Goal: Information Seeking & Learning: Learn about a topic

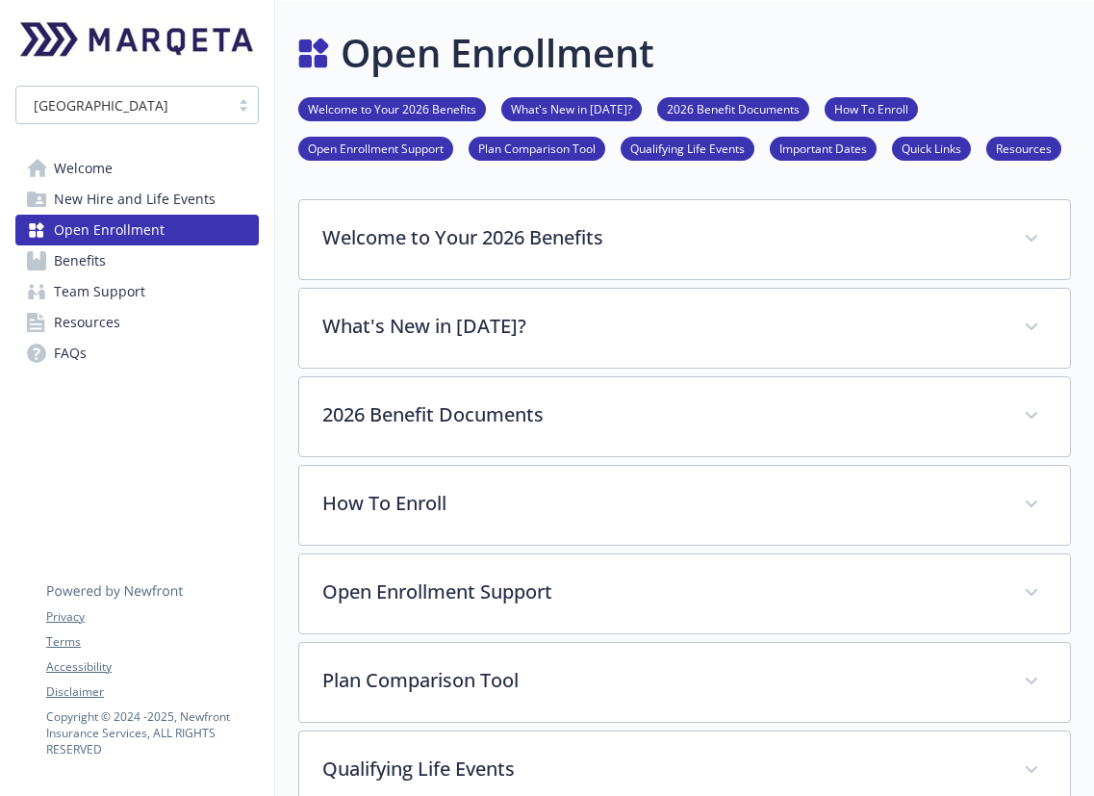
click at [169, 170] on link "Welcome" at bounding box center [136, 168] width 243 height 31
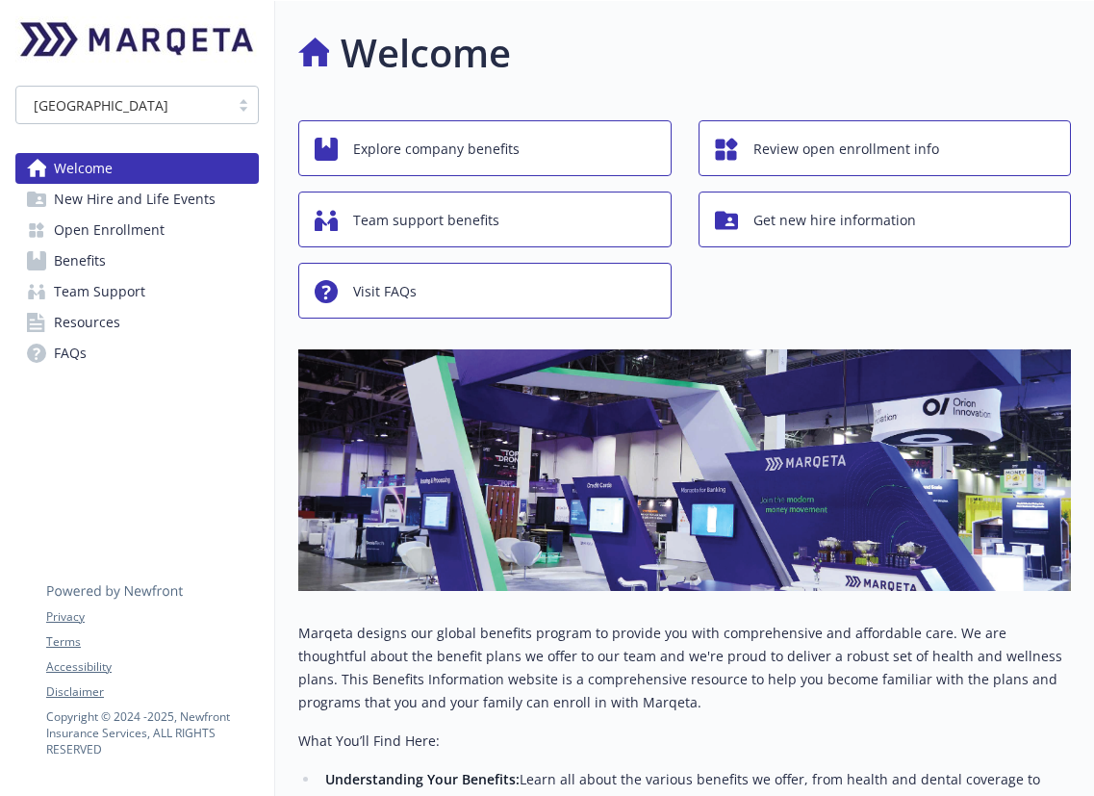
click at [162, 207] on span "New Hire and Life Events" at bounding box center [135, 199] width 162 height 31
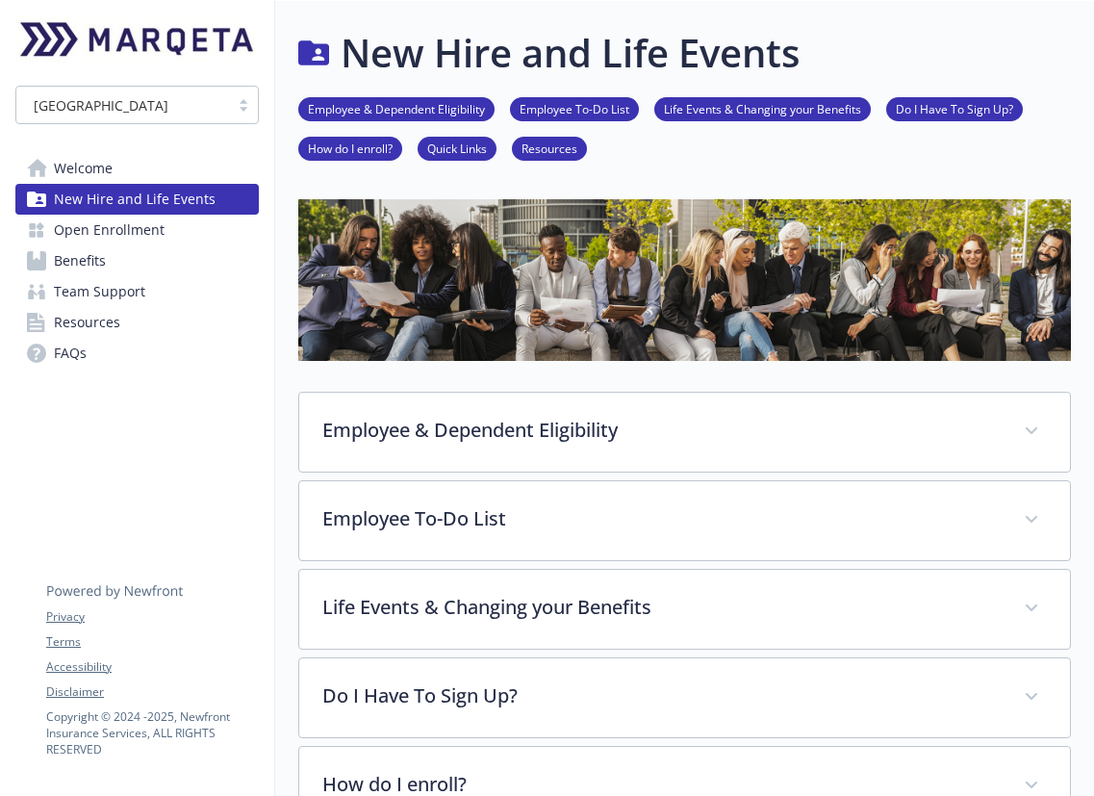
click at [154, 227] on span "Open Enrollment" at bounding box center [109, 230] width 111 height 31
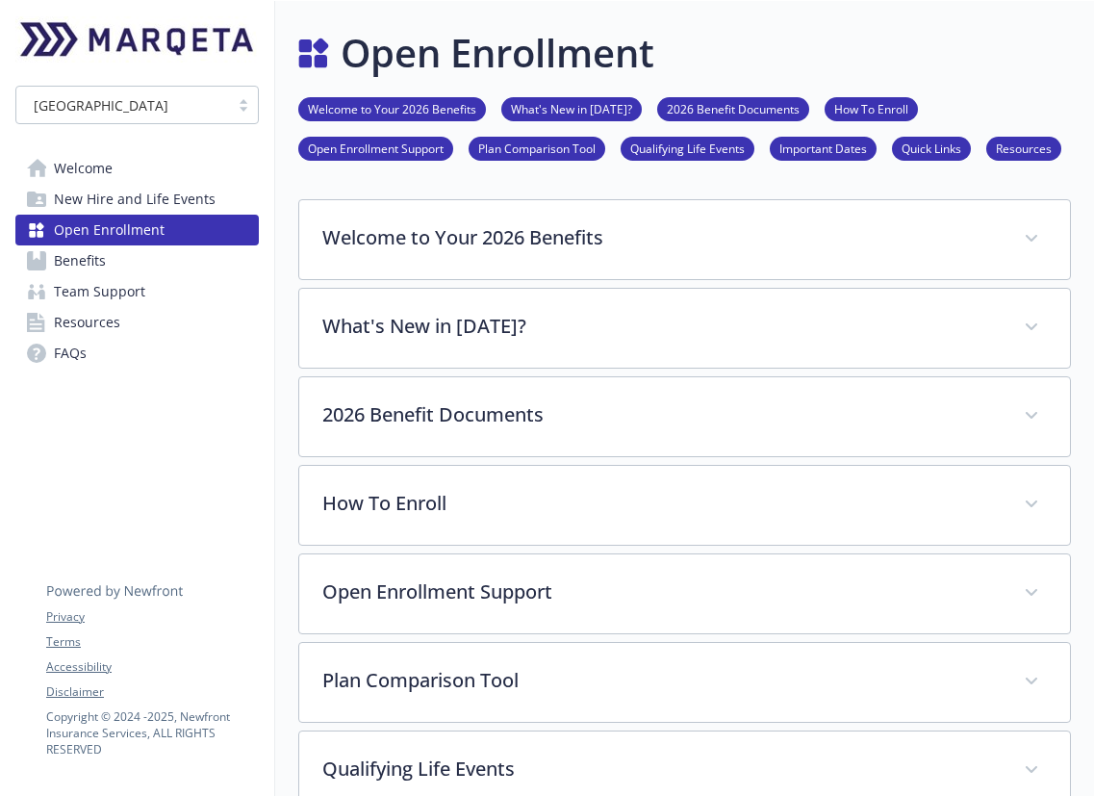
click at [143, 262] on link "Benefits" at bounding box center [136, 260] width 243 height 31
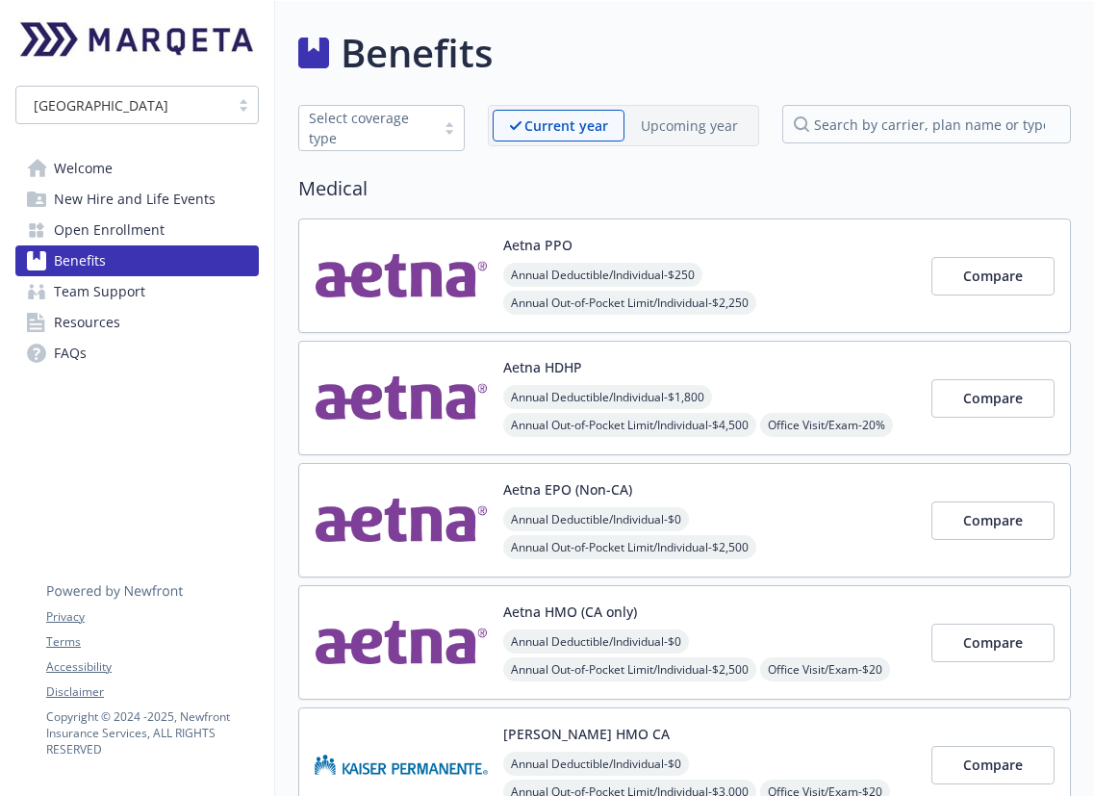
click at [140, 293] on span "Team Support" at bounding box center [99, 291] width 91 height 31
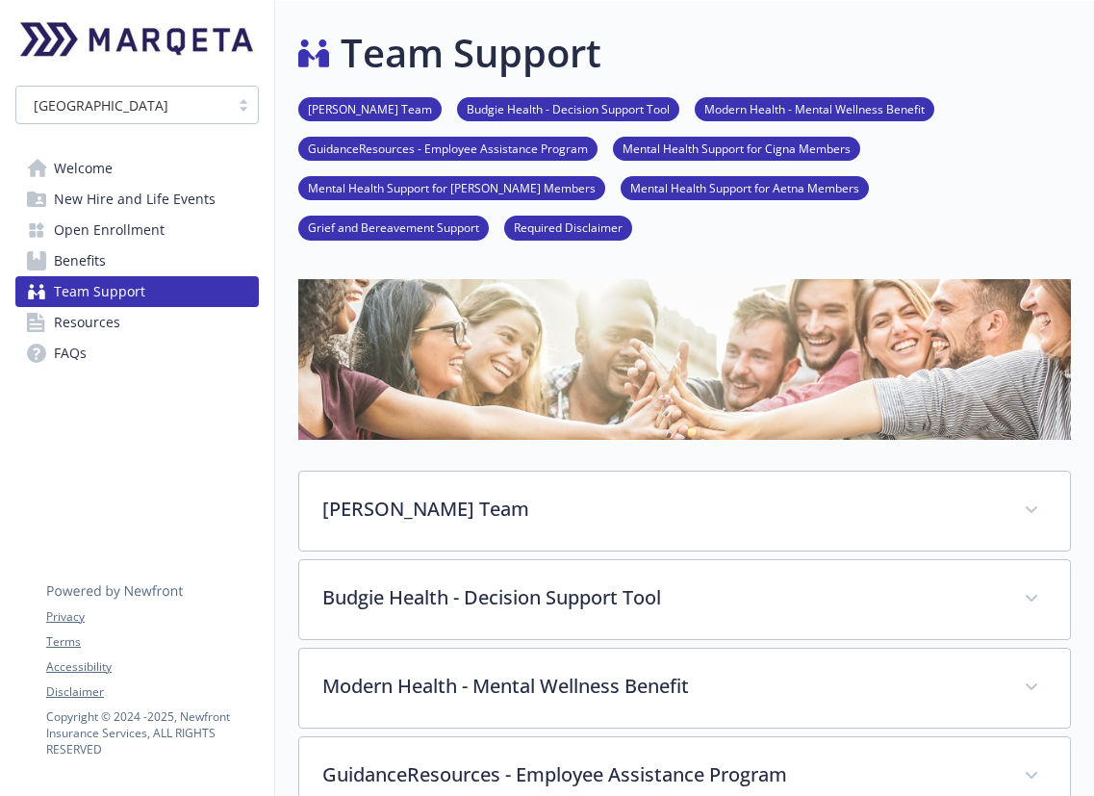
click at [129, 331] on link "Resources" at bounding box center [136, 322] width 243 height 31
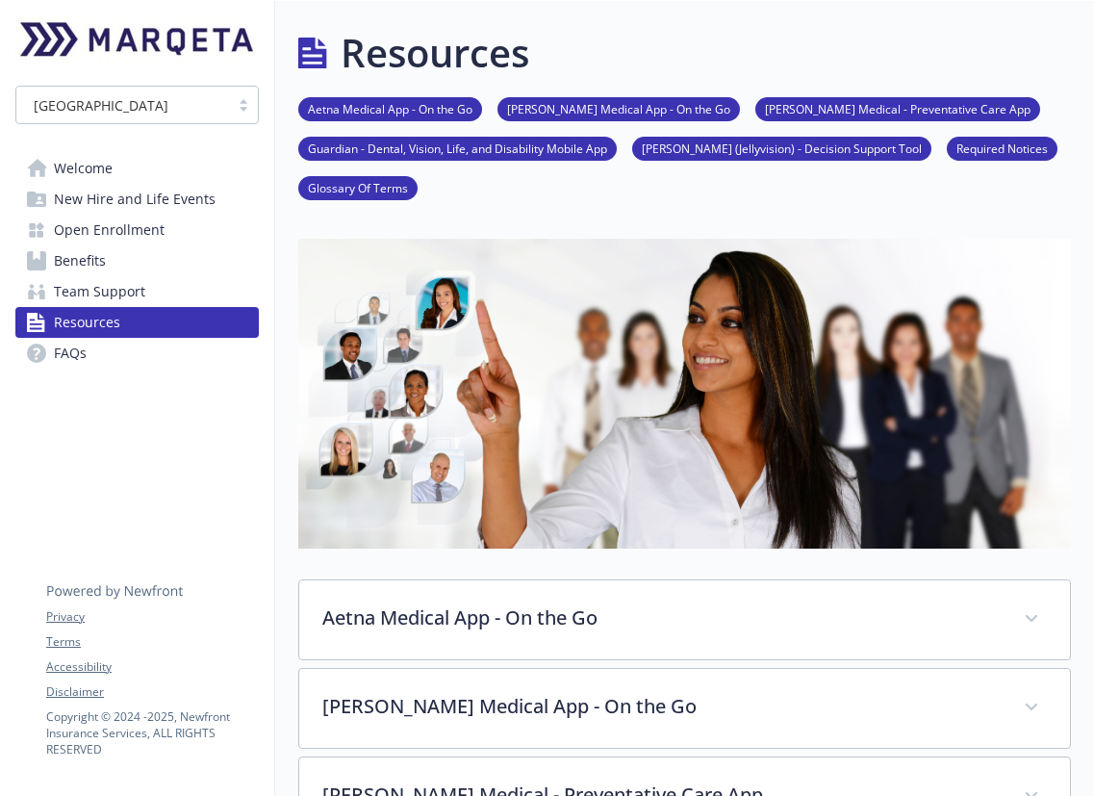
click at [117, 358] on link "FAQs" at bounding box center [136, 353] width 243 height 31
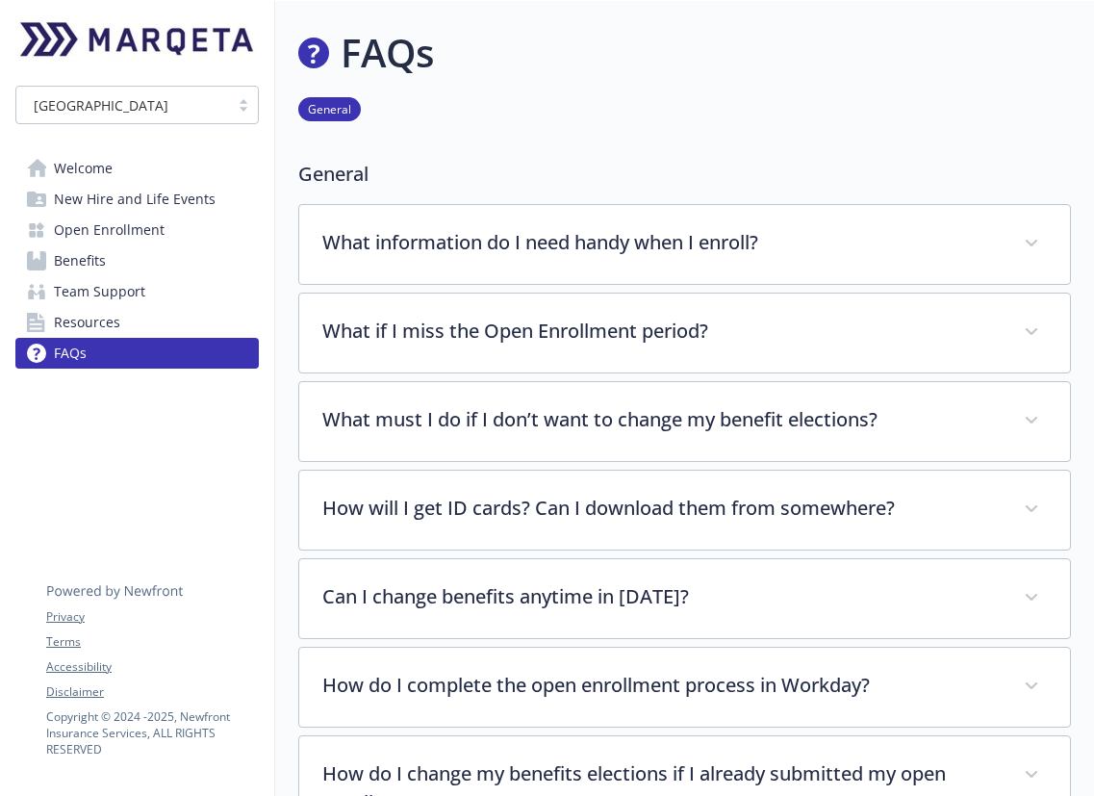
click at [124, 324] on link "Resources" at bounding box center [136, 322] width 243 height 31
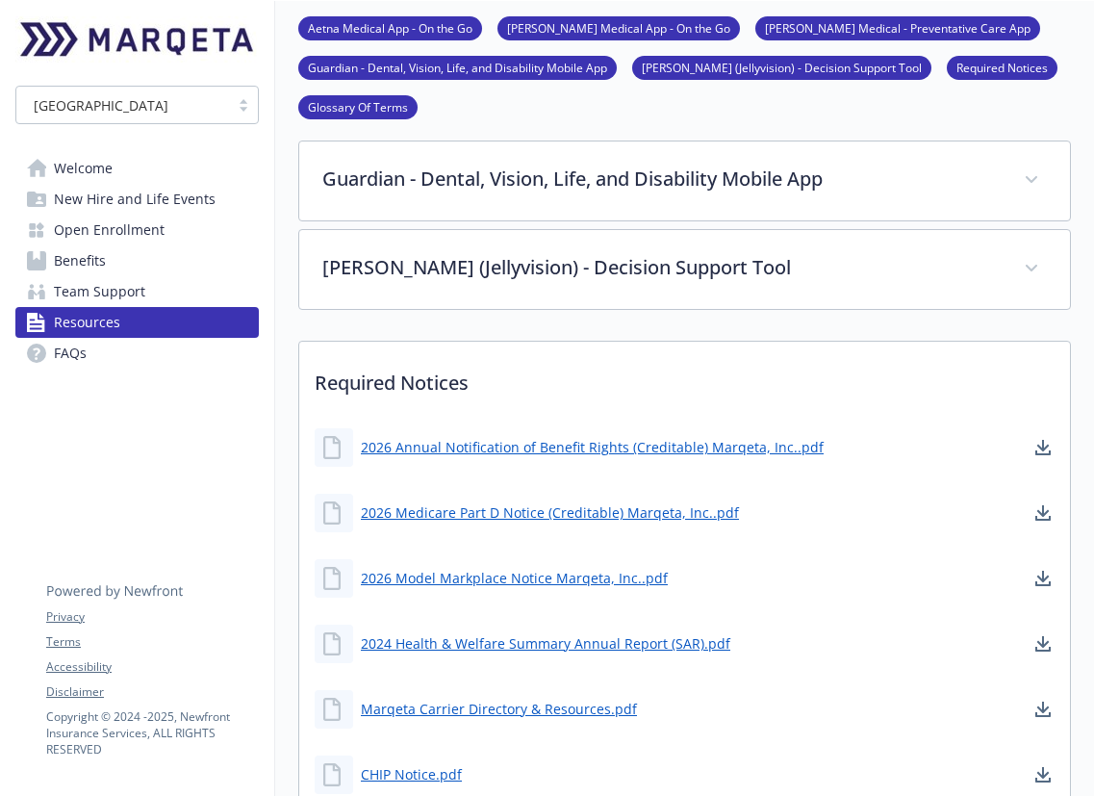
scroll to position [710, 0]
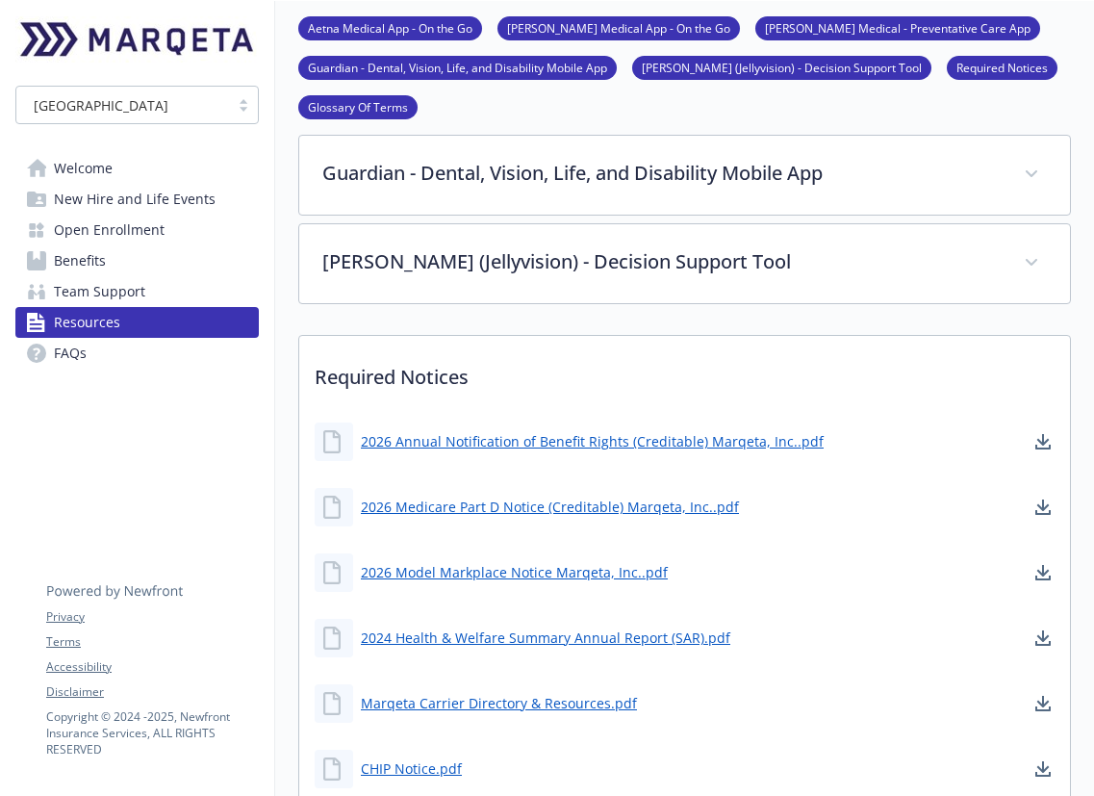
click at [166, 351] on link "FAQs" at bounding box center [136, 353] width 243 height 31
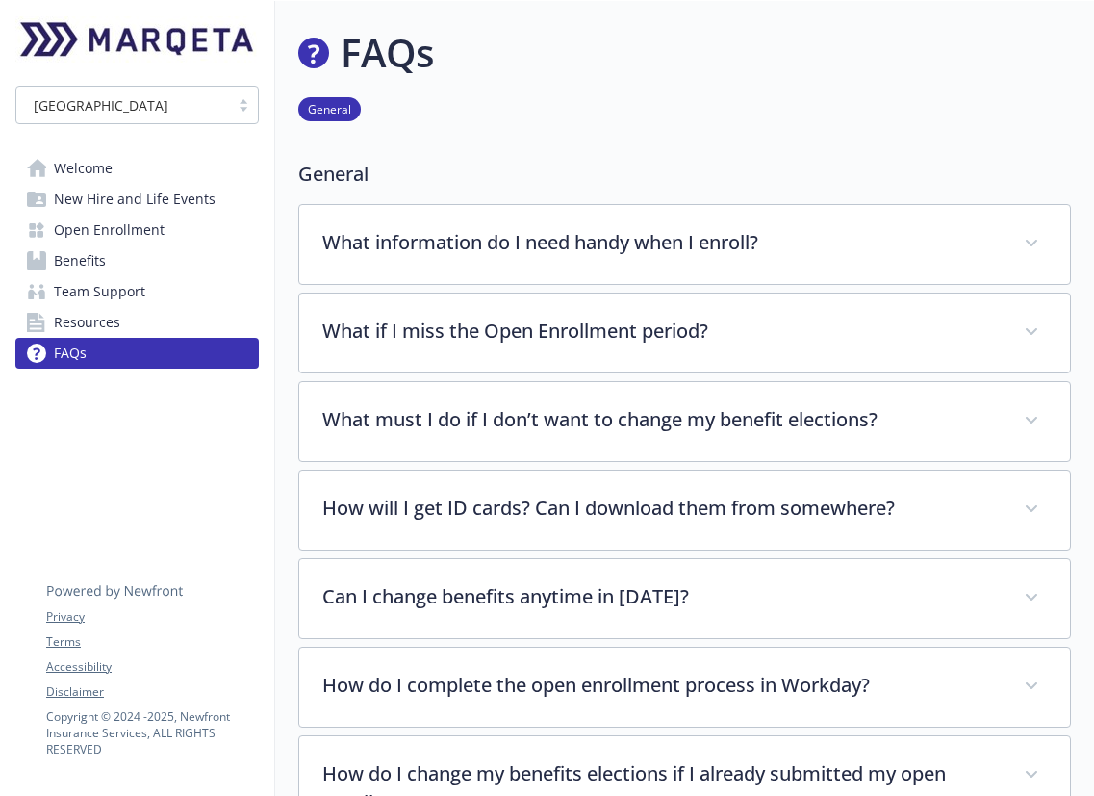
click at [146, 174] on link "Welcome" at bounding box center [136, 168] width 243 height 31
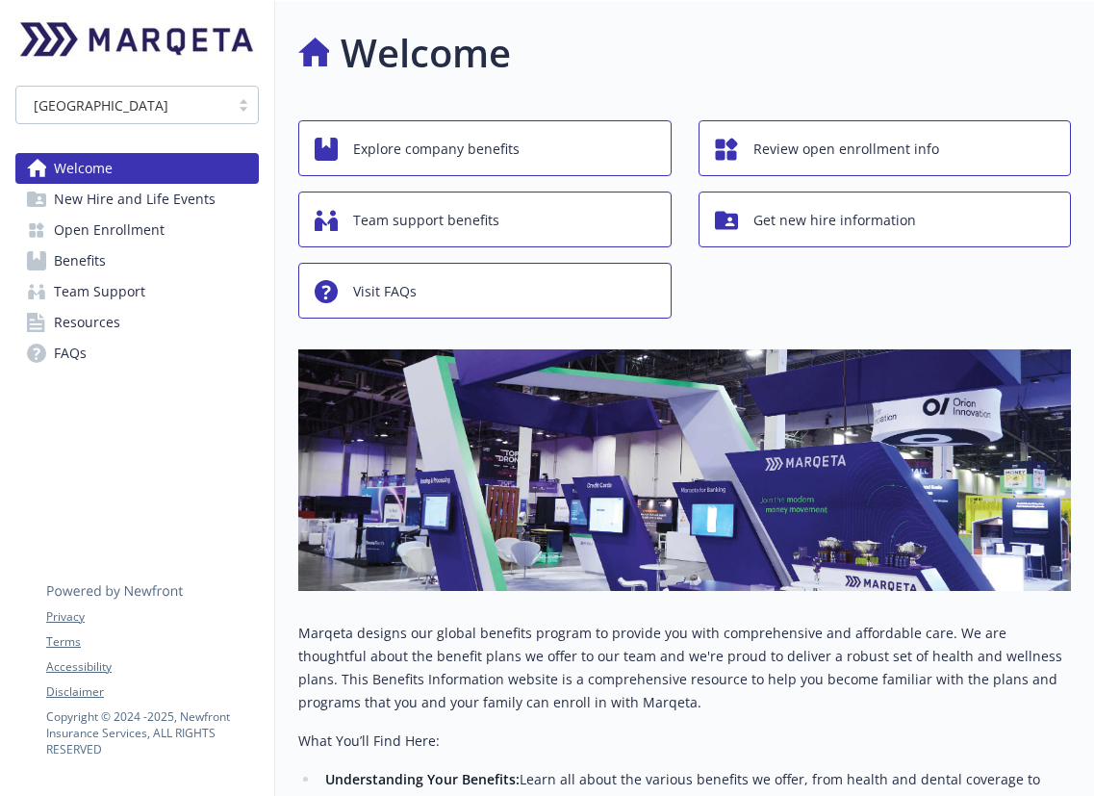
click at [160, 200] on span "New Hire and Life Events" at bounding box center [135, 199] width 162 height 31
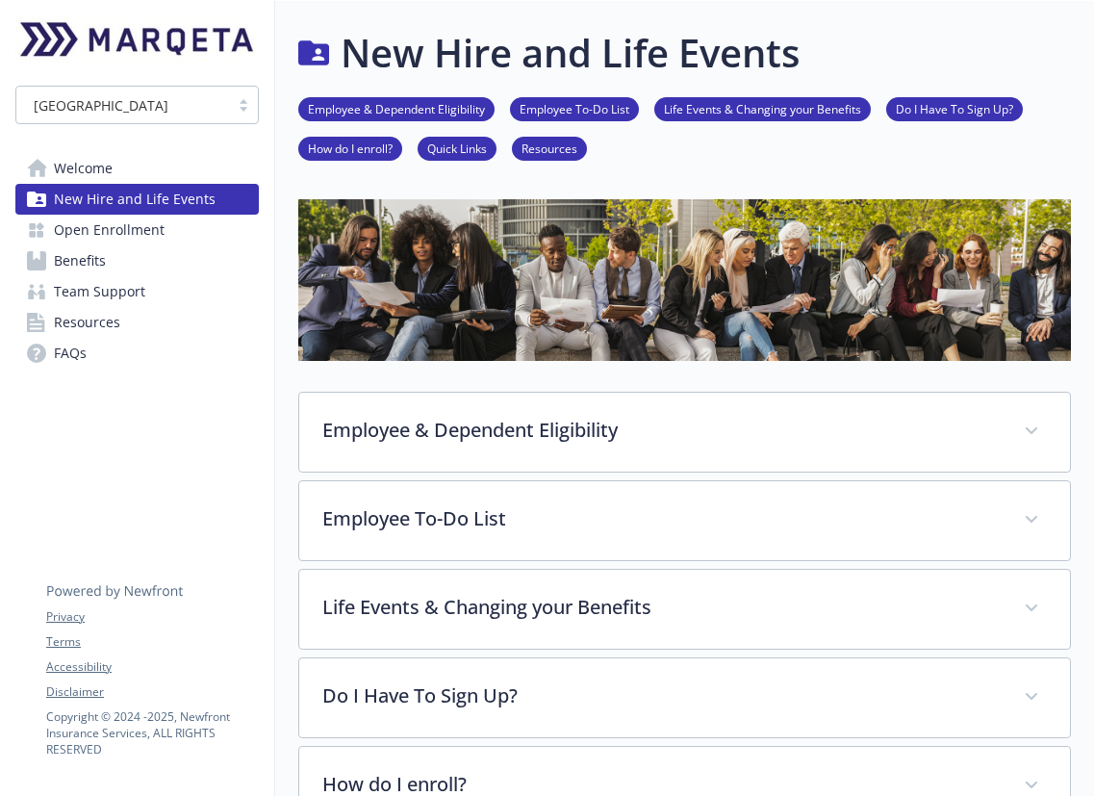
click at [147, 235] on span "Open Enrollment" at bounding box center [109, 230] width 111 height 31
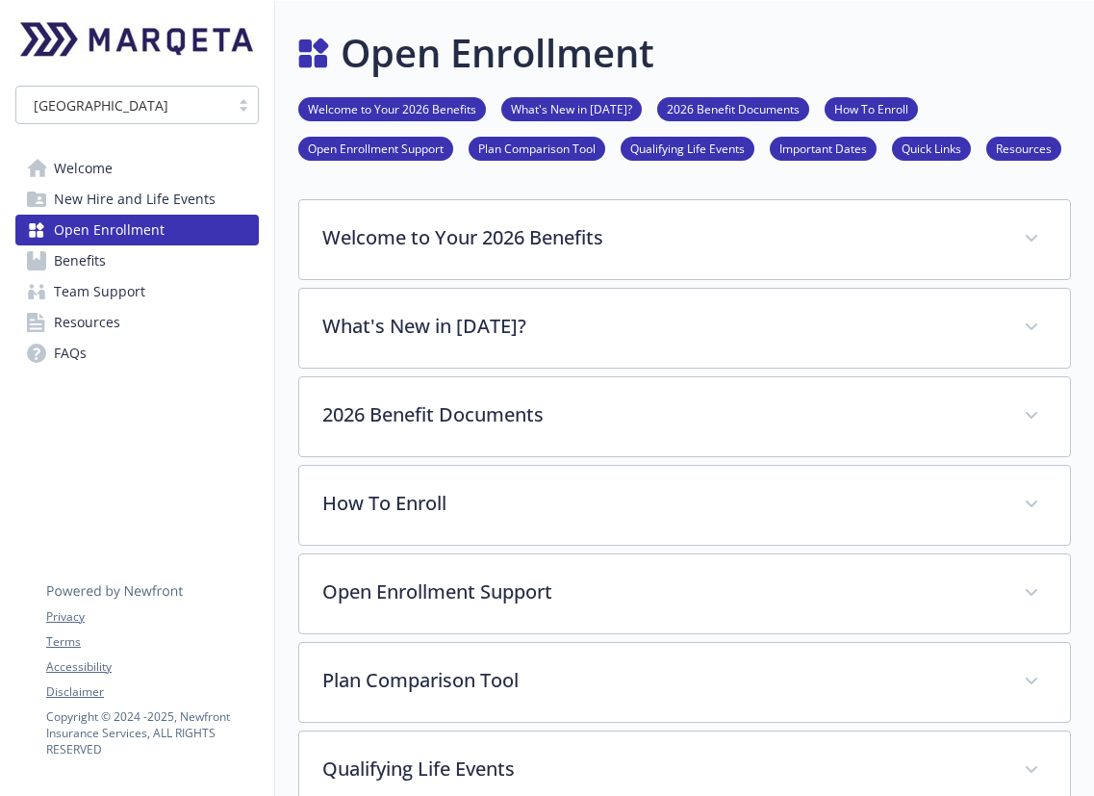
click at [137, 267] on link "Benefits" at bounding box center [136, 260] width 243 height 31
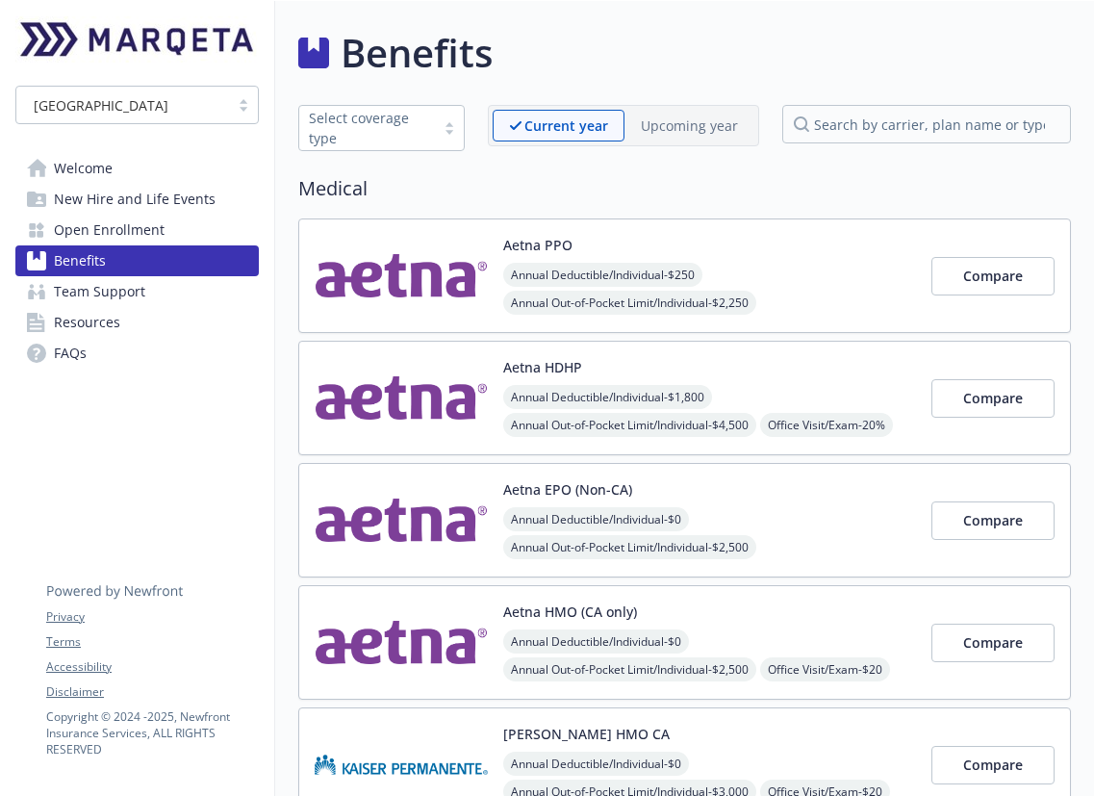
click at [132, 301] on span "Team Support" at bounding box center [99, 291] width 91 height 31
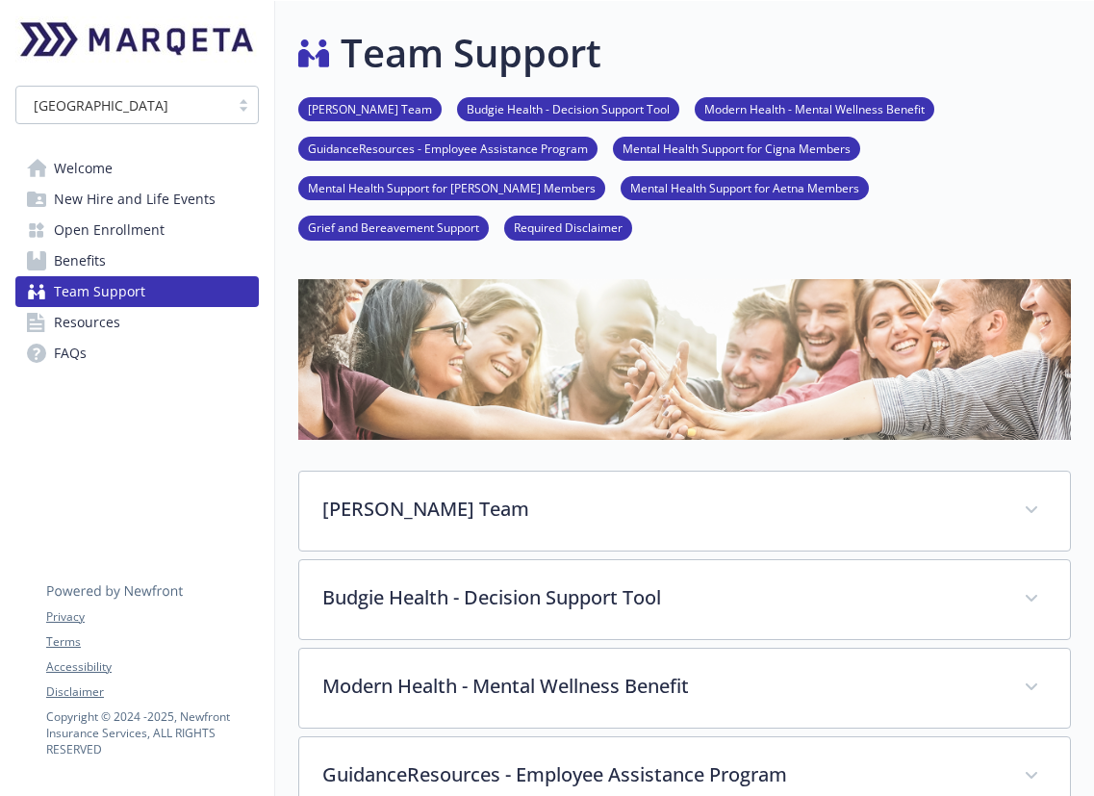
click at [127, 326] on link "Resources" at bounding box center [136, 322] width 243 height 31
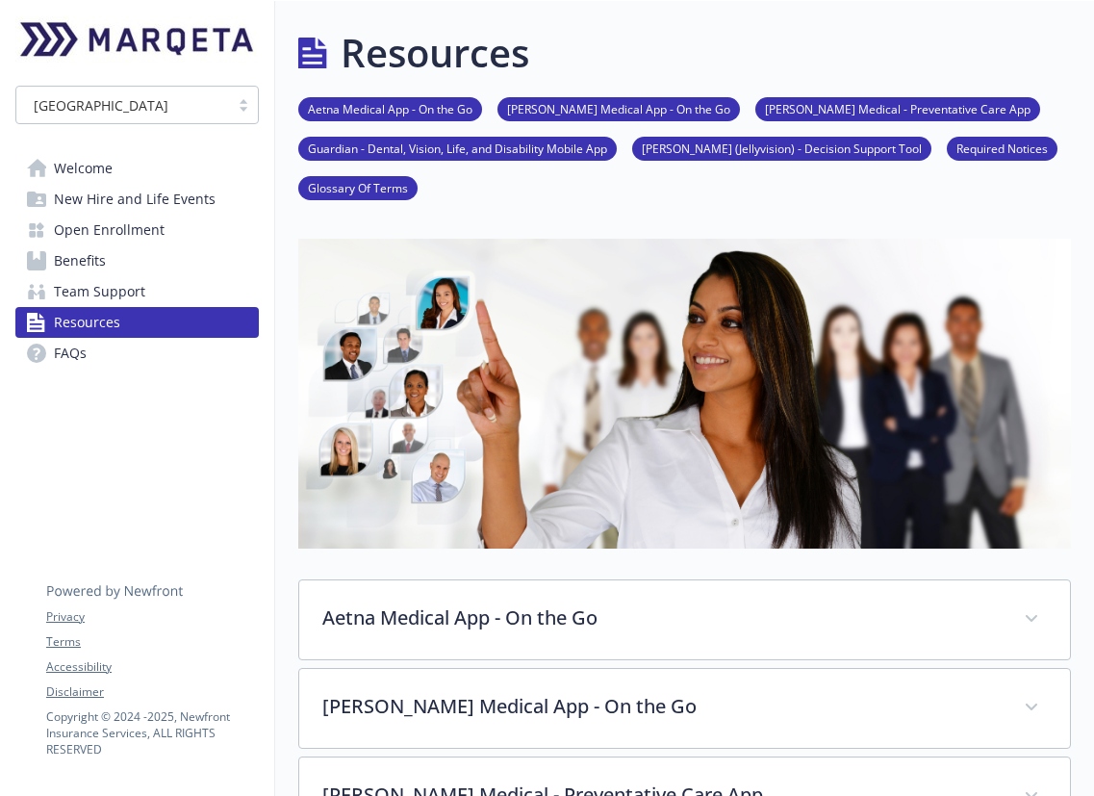
click at [122, 361] on link "FAQs" at bounding box center [136, 353] width 243 height 31
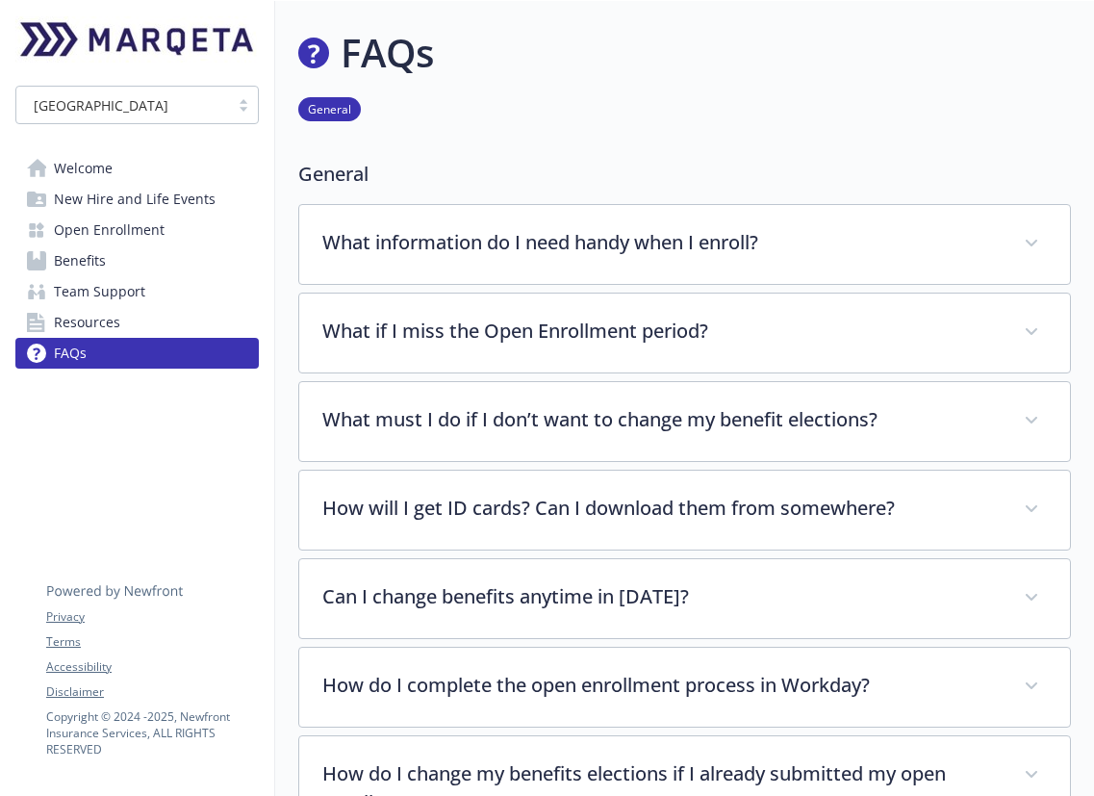
click at [188, 168] on link "Welcome" at bounding box center [136, 168] width 243 height 31
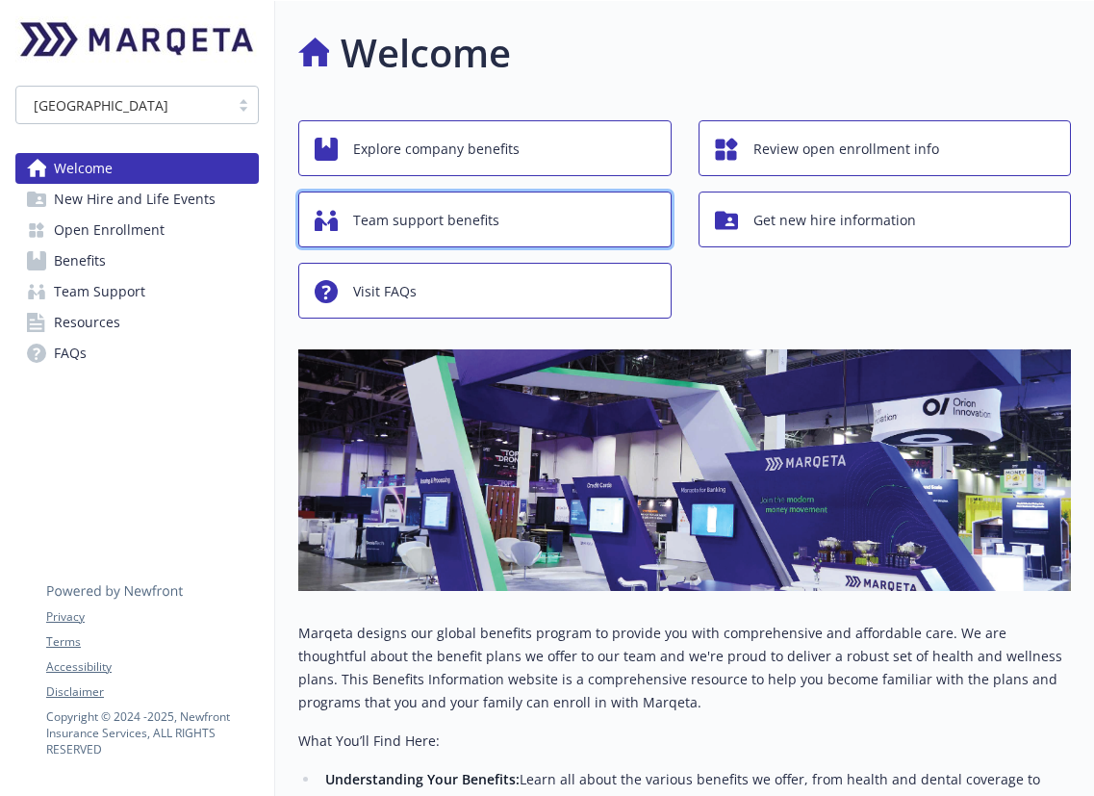
click at [546, 229] on div "Team support benefits" at bounding box center [488, 220] width 346 height 37
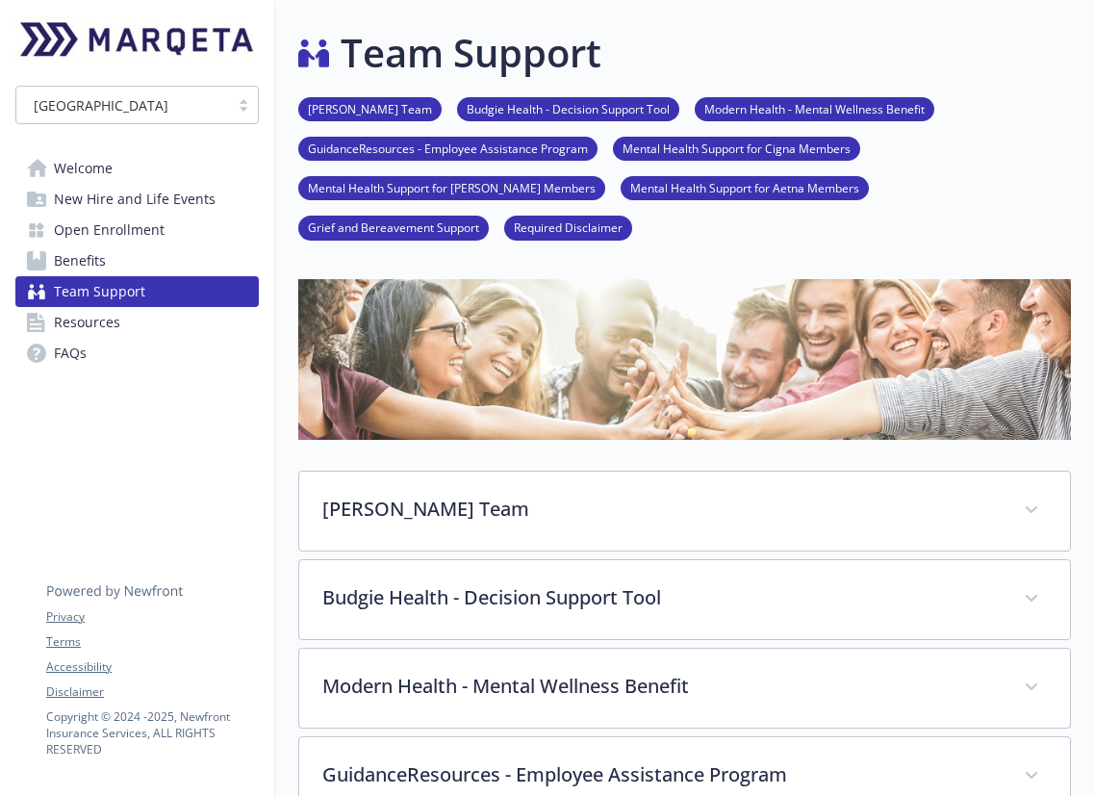
click at [163, 175] on link "Welcome" at bounding box center [136, 168] width 243 height 31
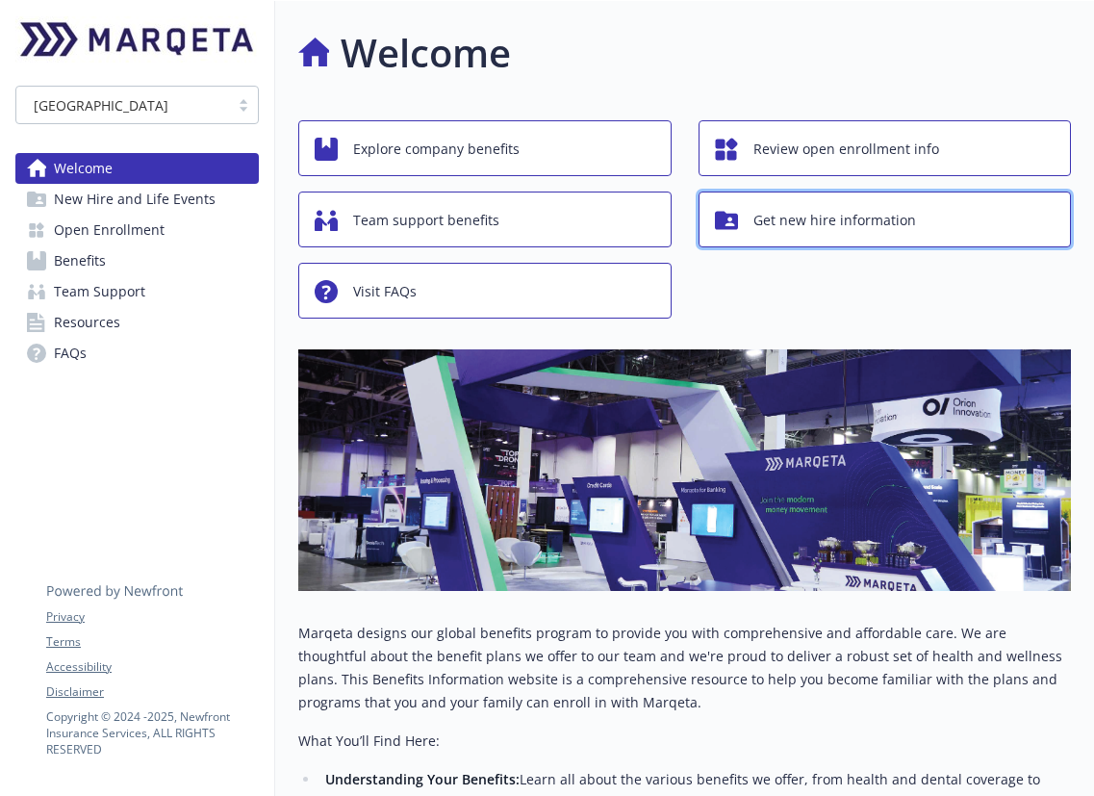
click at [768, 211] on span "Get new hire information" at bounding box center [835, 220] width 163 height 37
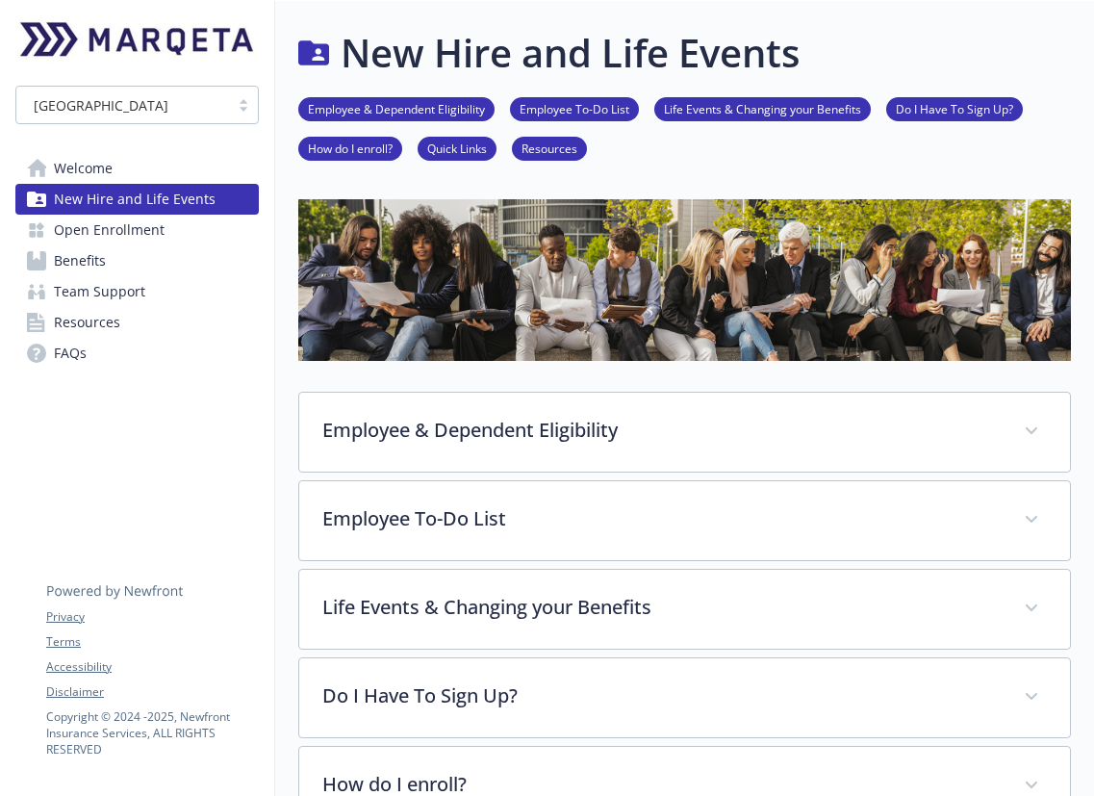
click at [166, 165] on link "Welcome" at bounding box center [136, 168] width 243 height 31
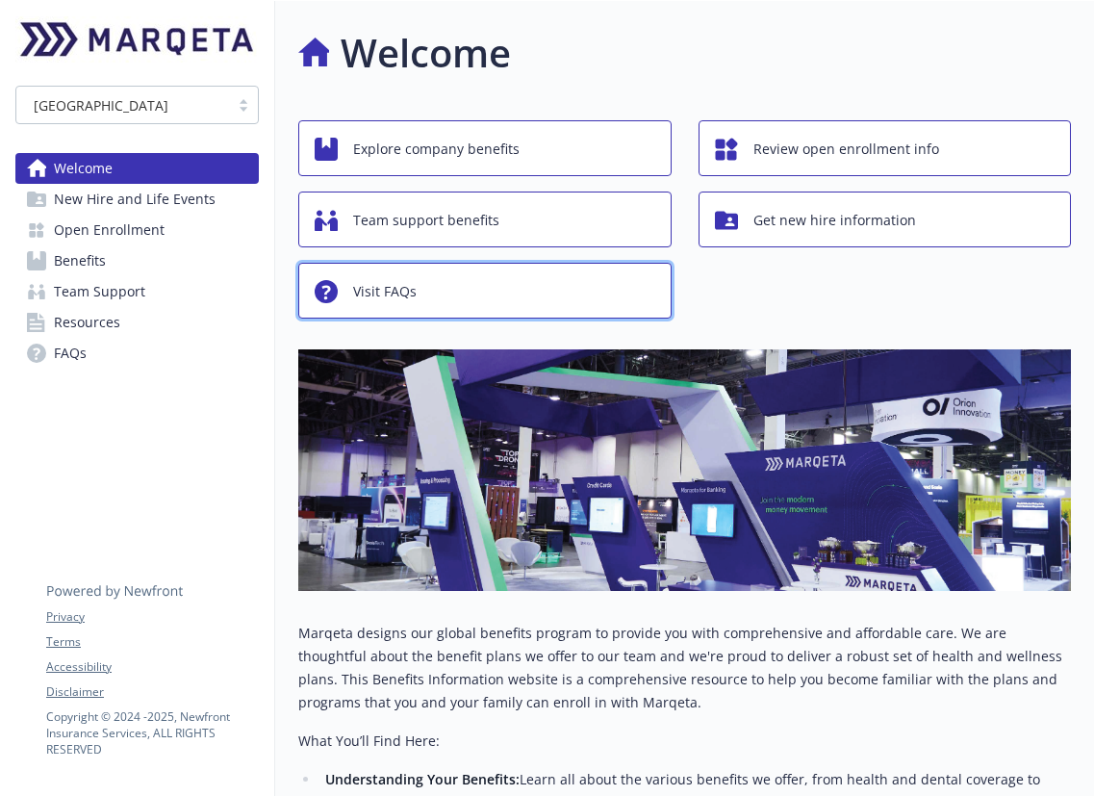
click at [506, 294] on div "Visit FAQs" at bounding box center [488, 291] width 346 height 37
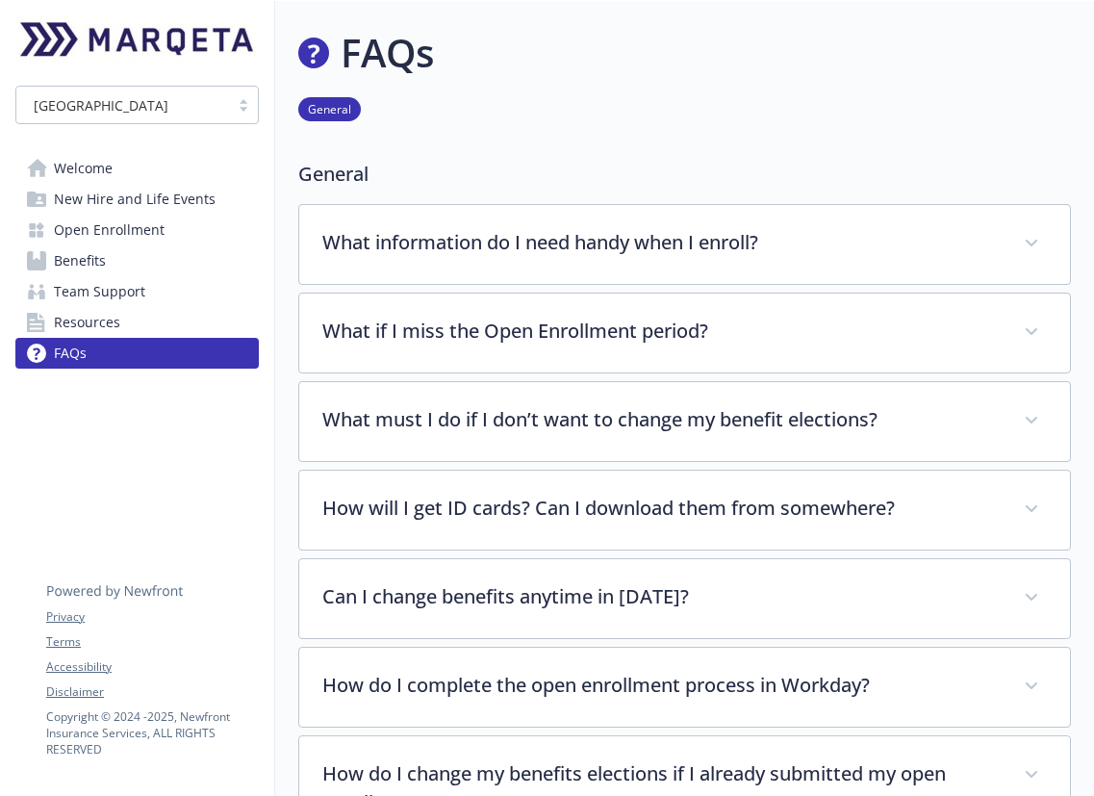
click at [135, 159] on link "Welcome" at bounding box center [136, 168] width 243 height 31
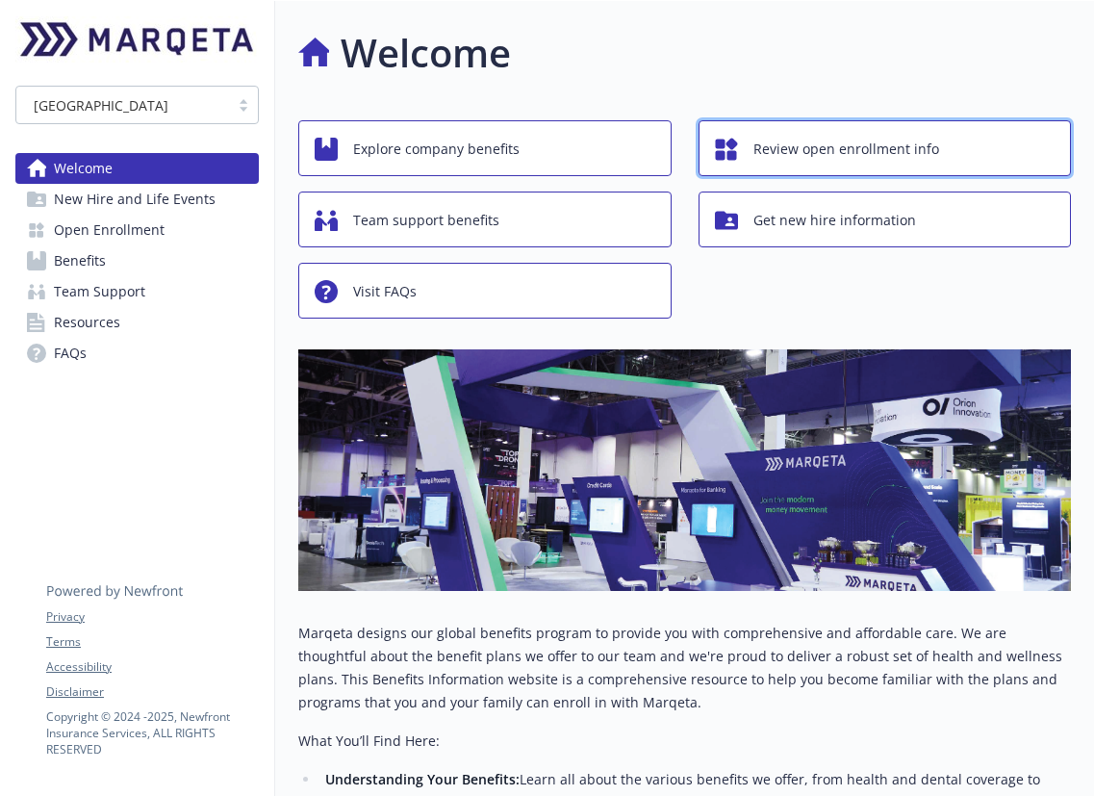
click at [720, 146] on icon "button" at bounding box center [720, 144] width 10 height 10
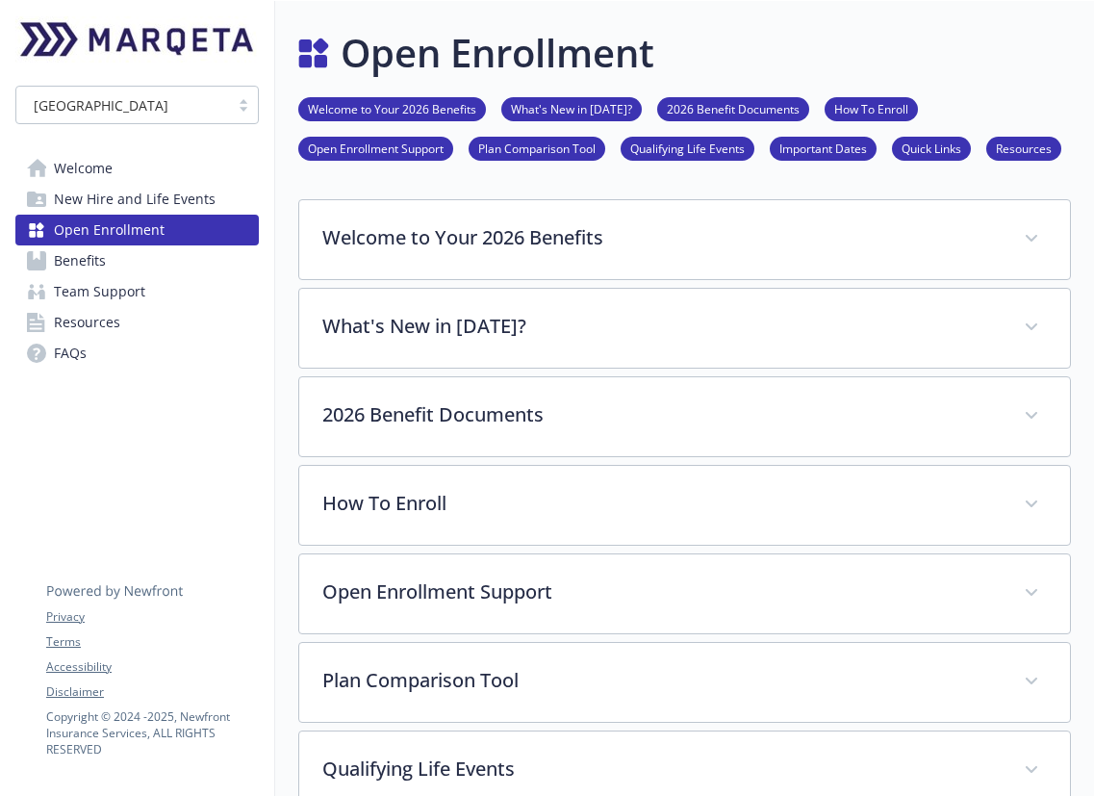
click at [178, 161] on link "Welcome" at bounding box center [136, 168] width 243 height 31
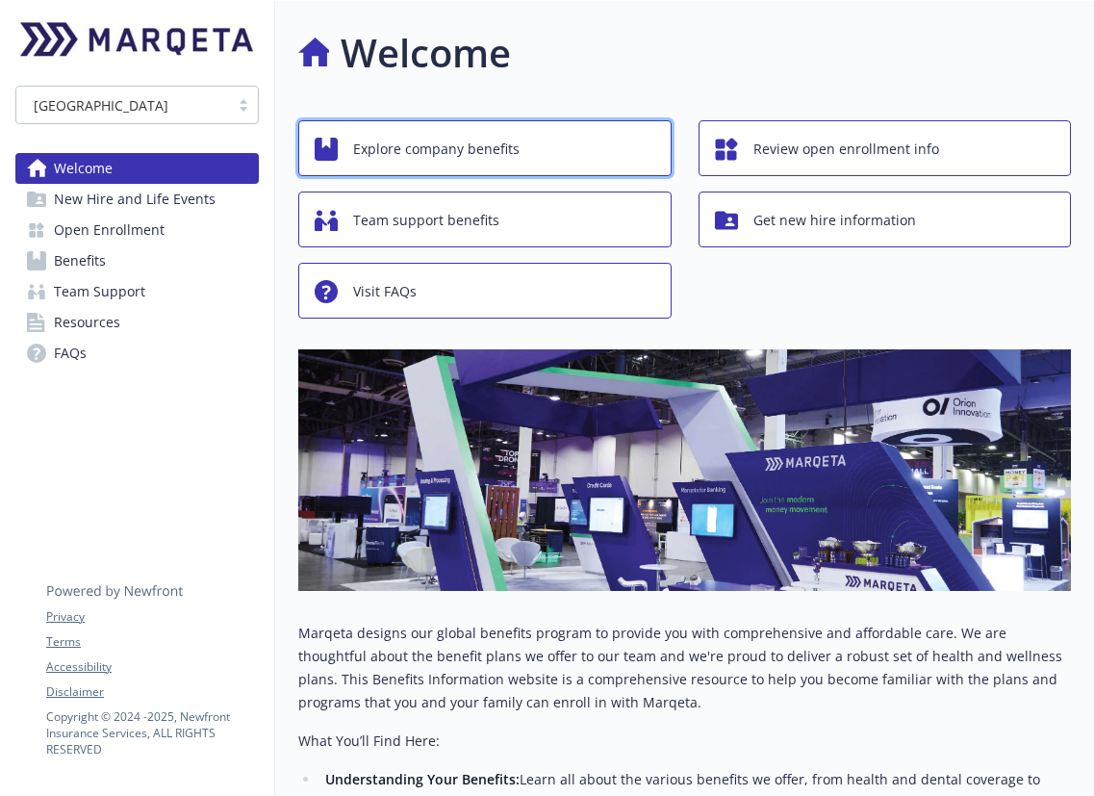
click at [439, 148] on span "Explore company benefits" at bounding box center [436, 149] width 166 height 37
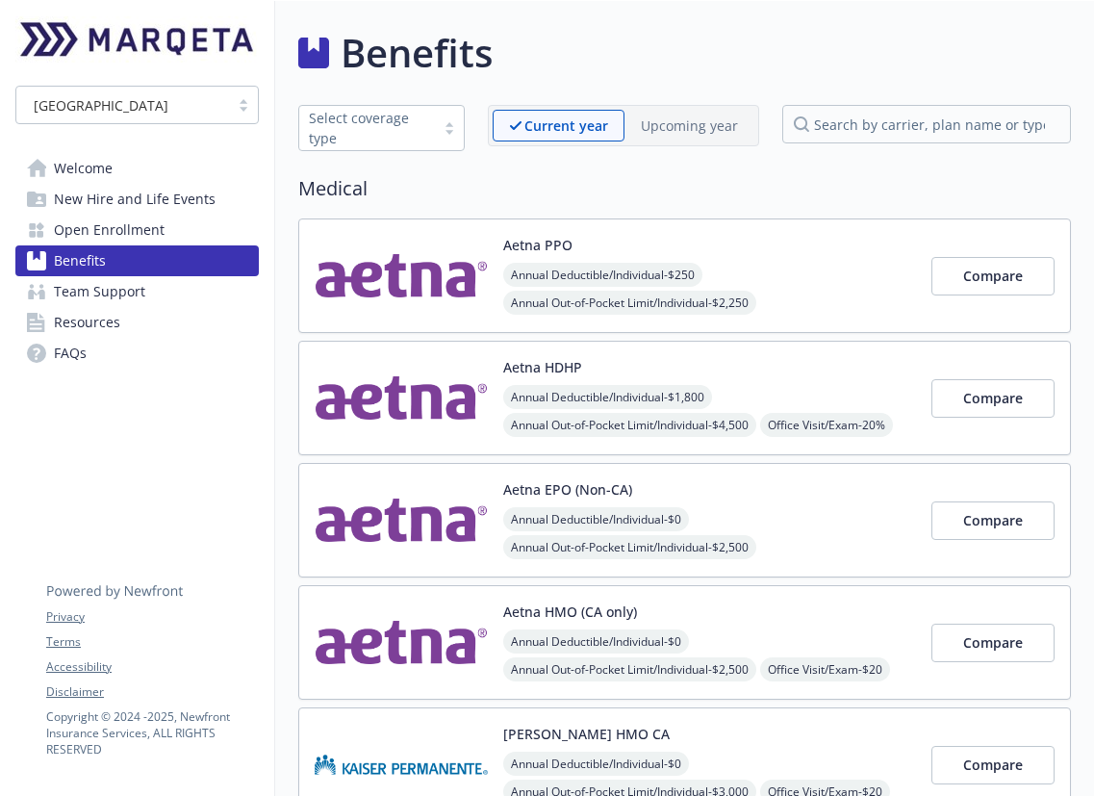
click at [101, 167] on span "Welcome" at bounding box center [83, 168] width 59 height 31
